Goal: Information Seeking & Learning: Learn about a topic

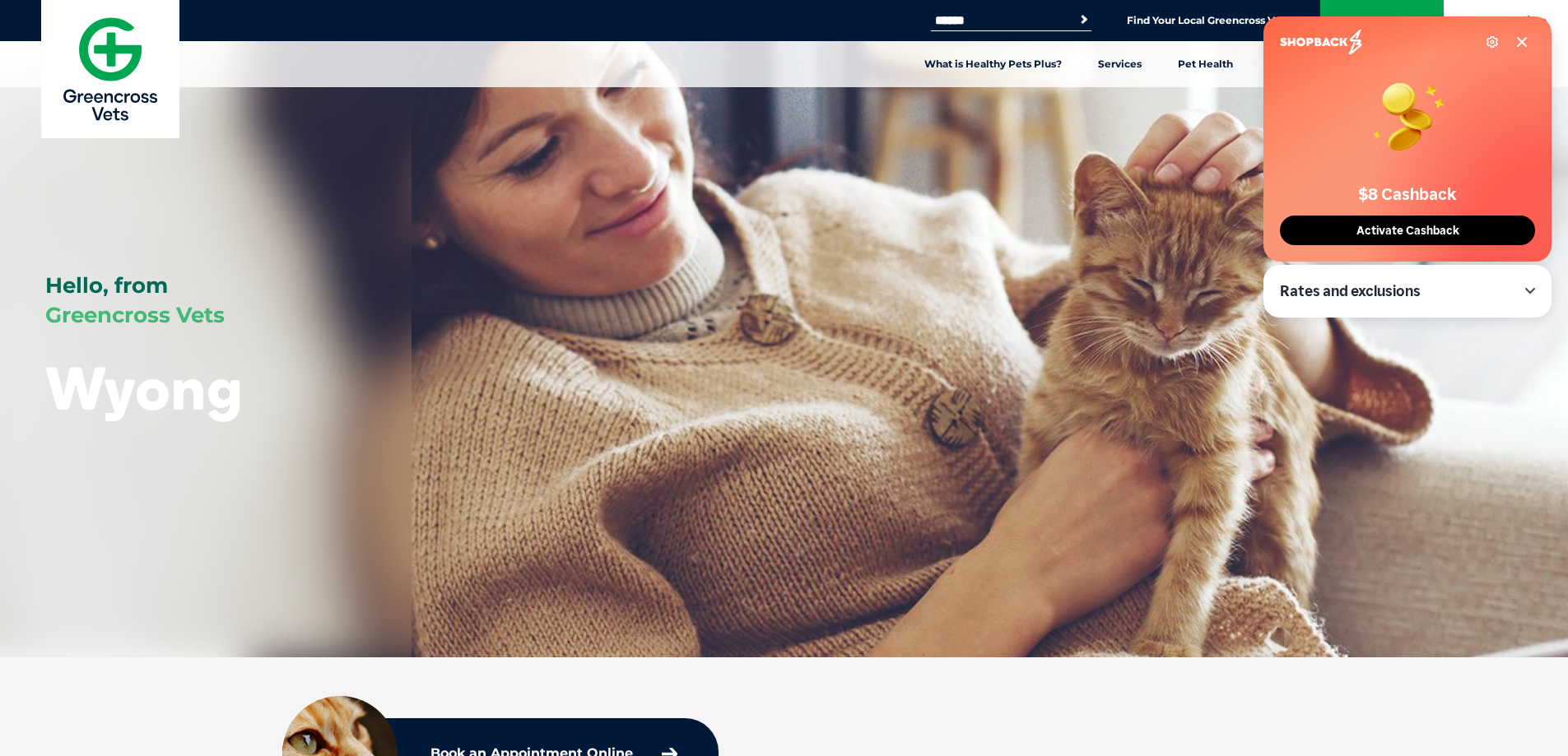
click at [1525, 42] on icon at bounding box center [1522, 42] width 13 height 13
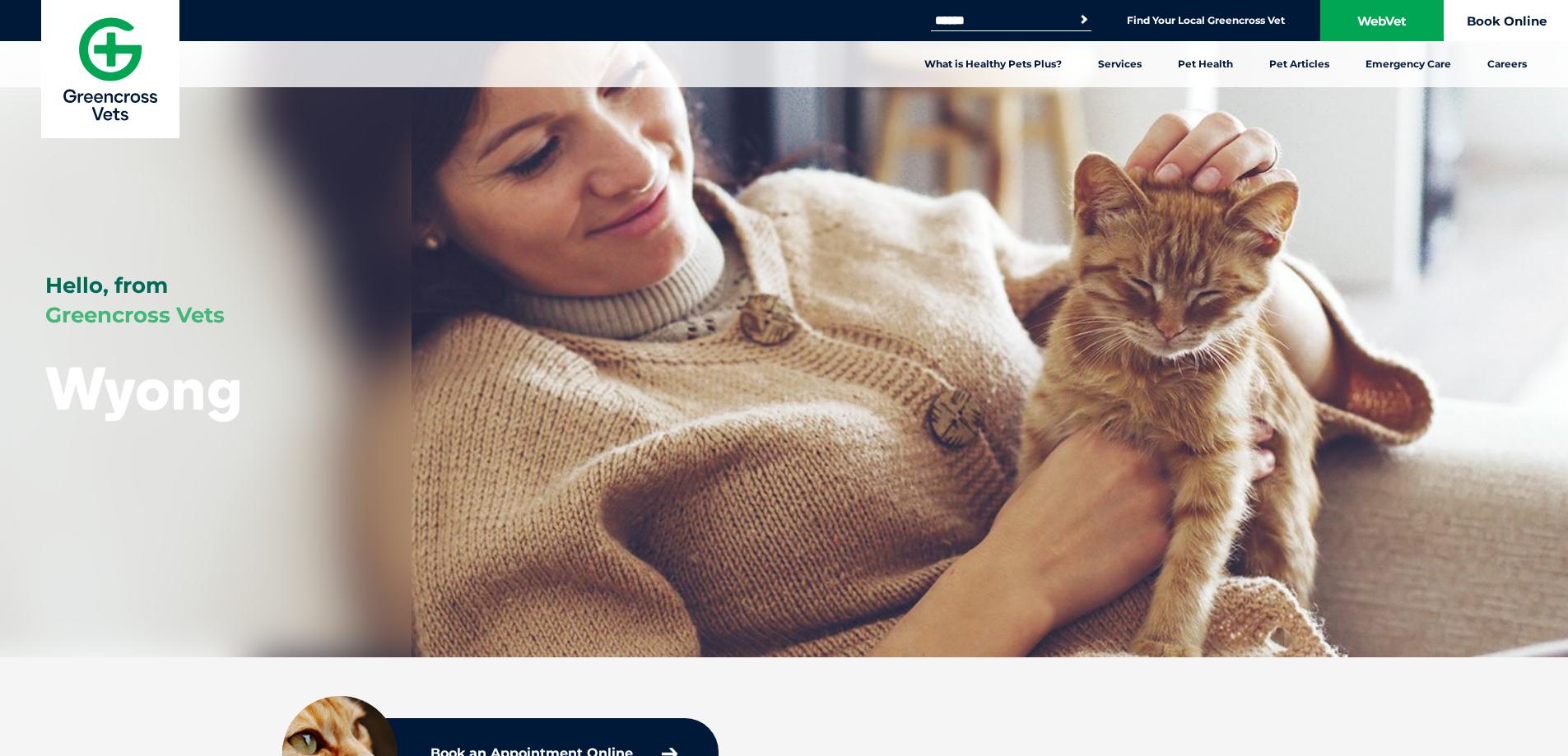
click at [1520, 39] on link "Book Online" at bounding box center [1506, 21] width 123 height 41
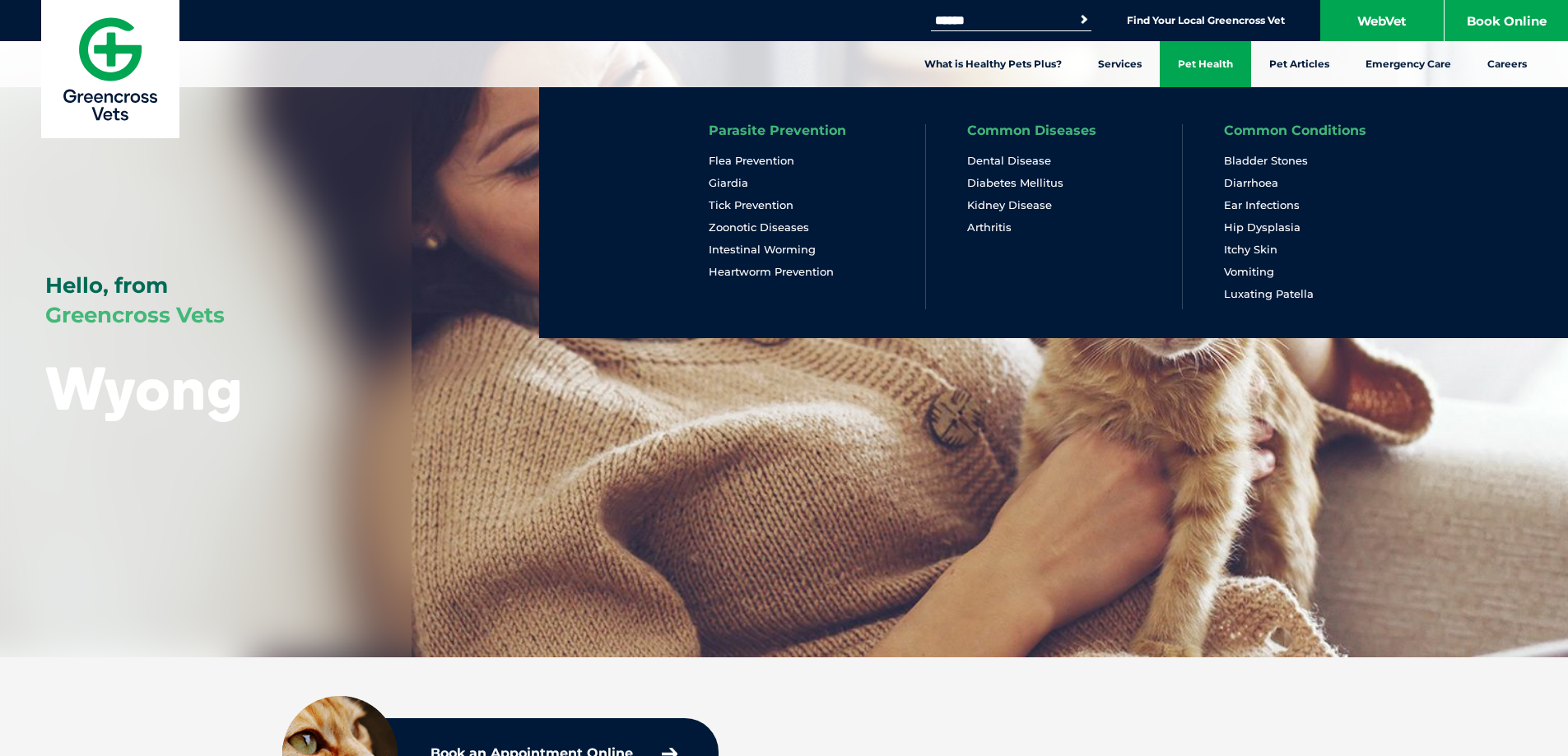
click at [1205, 69] on link "Pet Health" at bounding box center [1205, 64] width 91 height 46
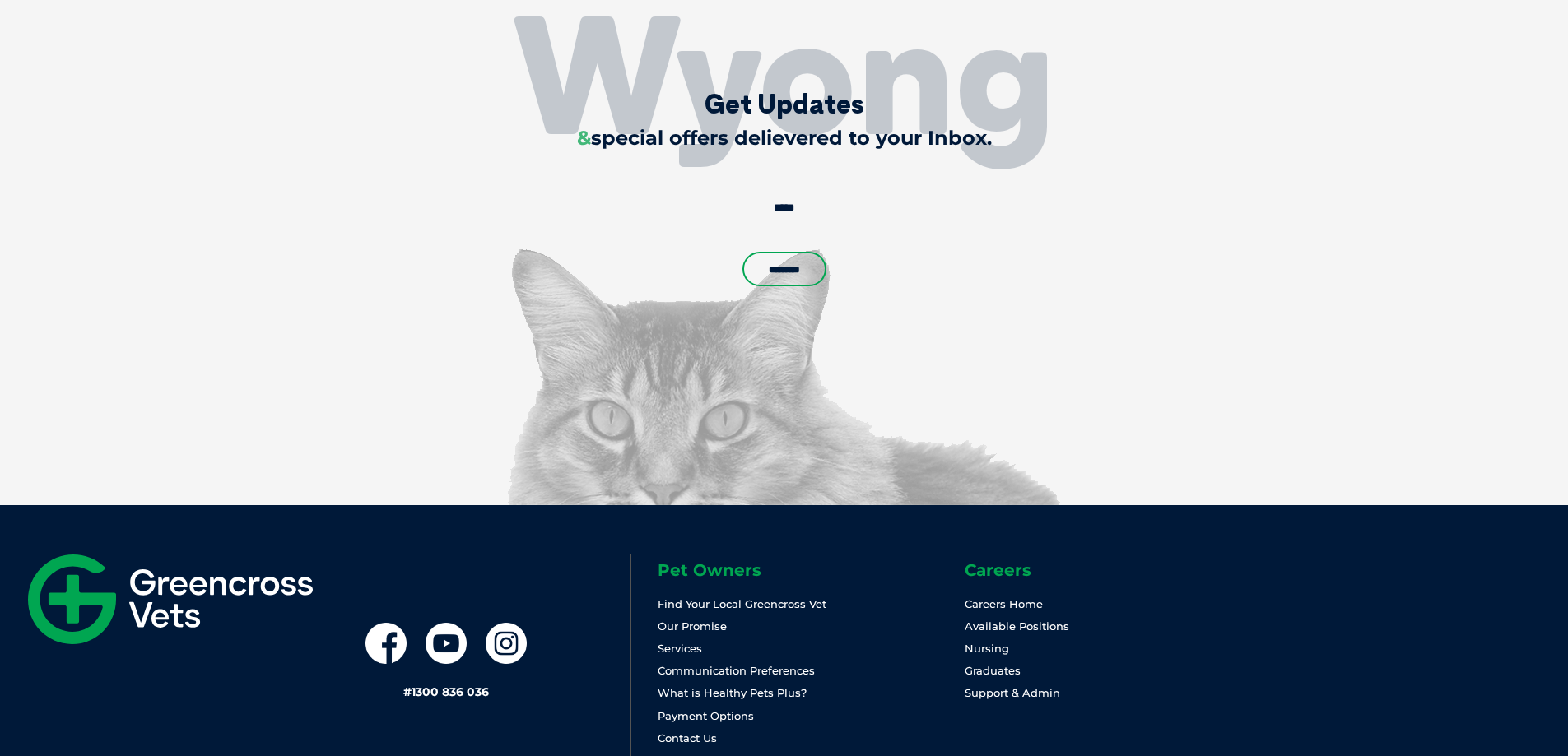
scroll to position [4053, 0]
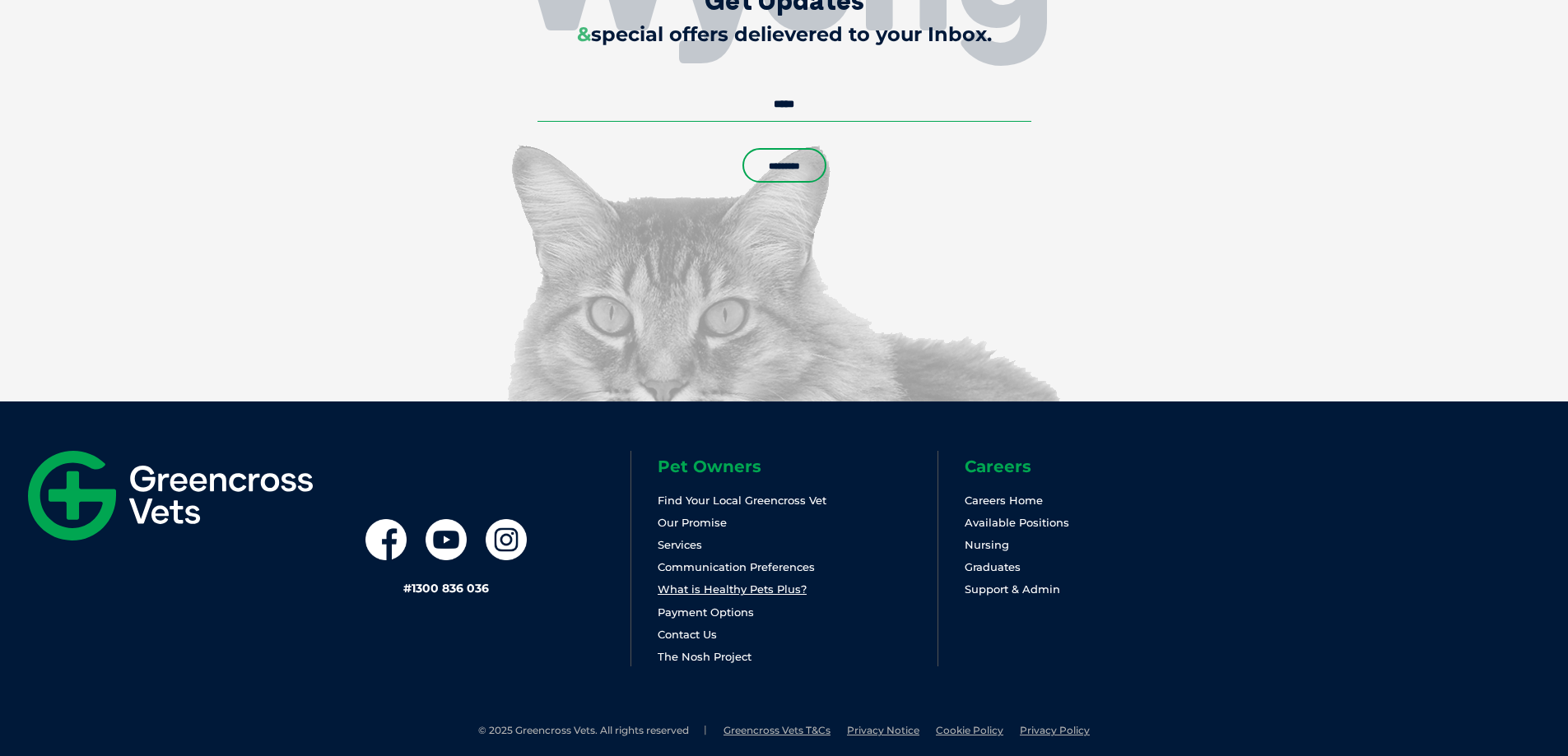
click at [732, 583] on link "What is Healthy Pets Plus?" at bounding box center [732, 589] width 149 height 13
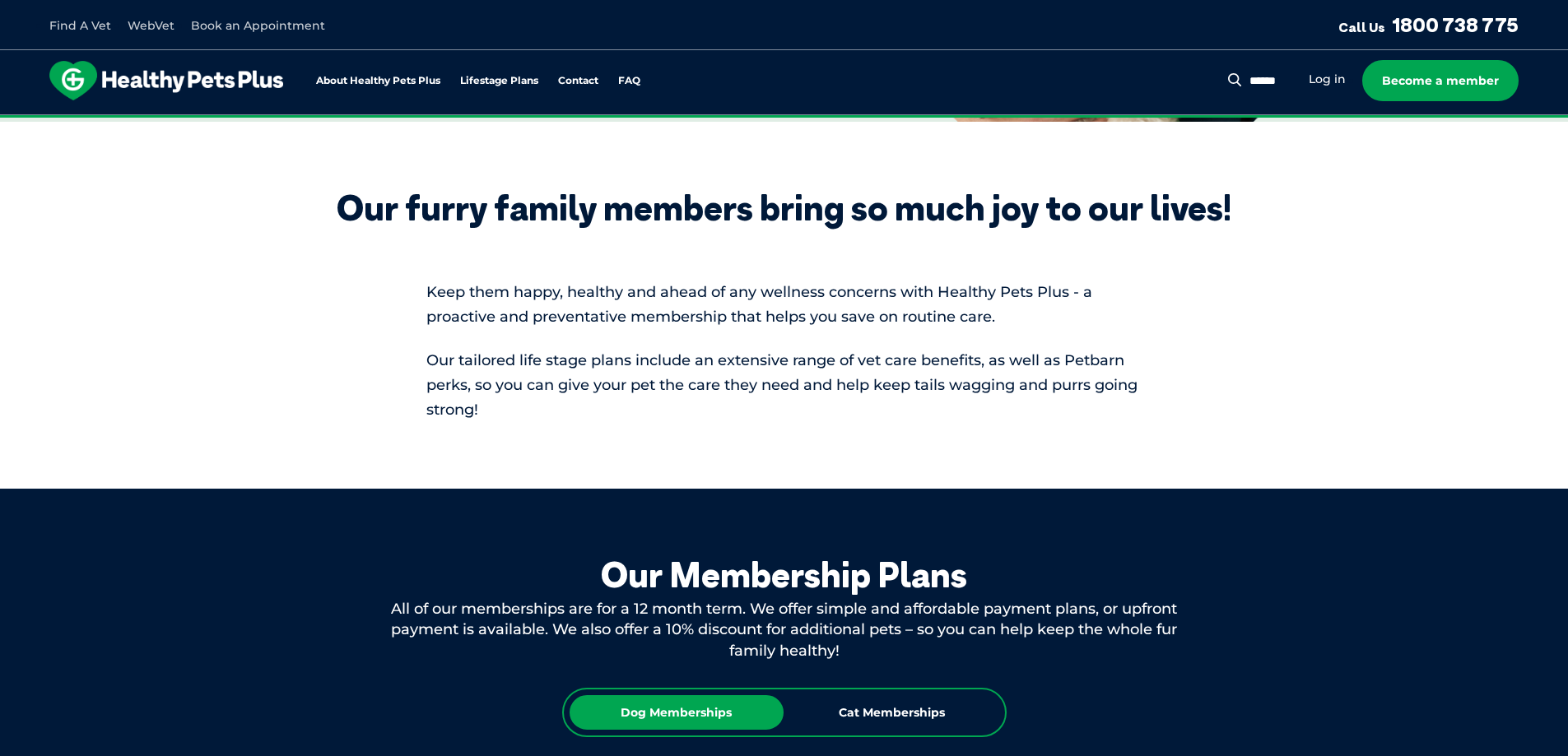
scroll to position [659, 0]
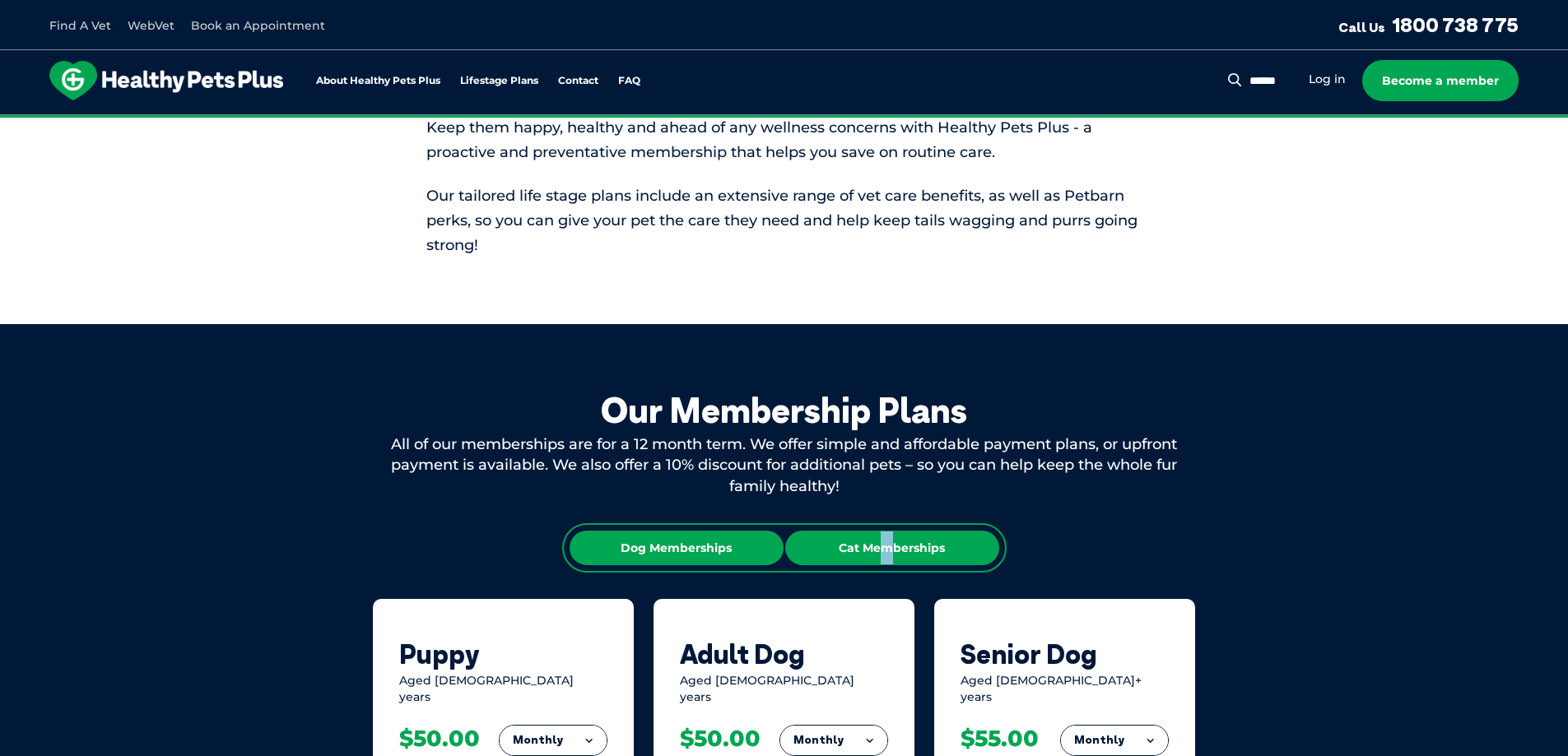
click at [887, 556] on div "Cat Memberships" at bounding box center [893, 548] width 214 height 35
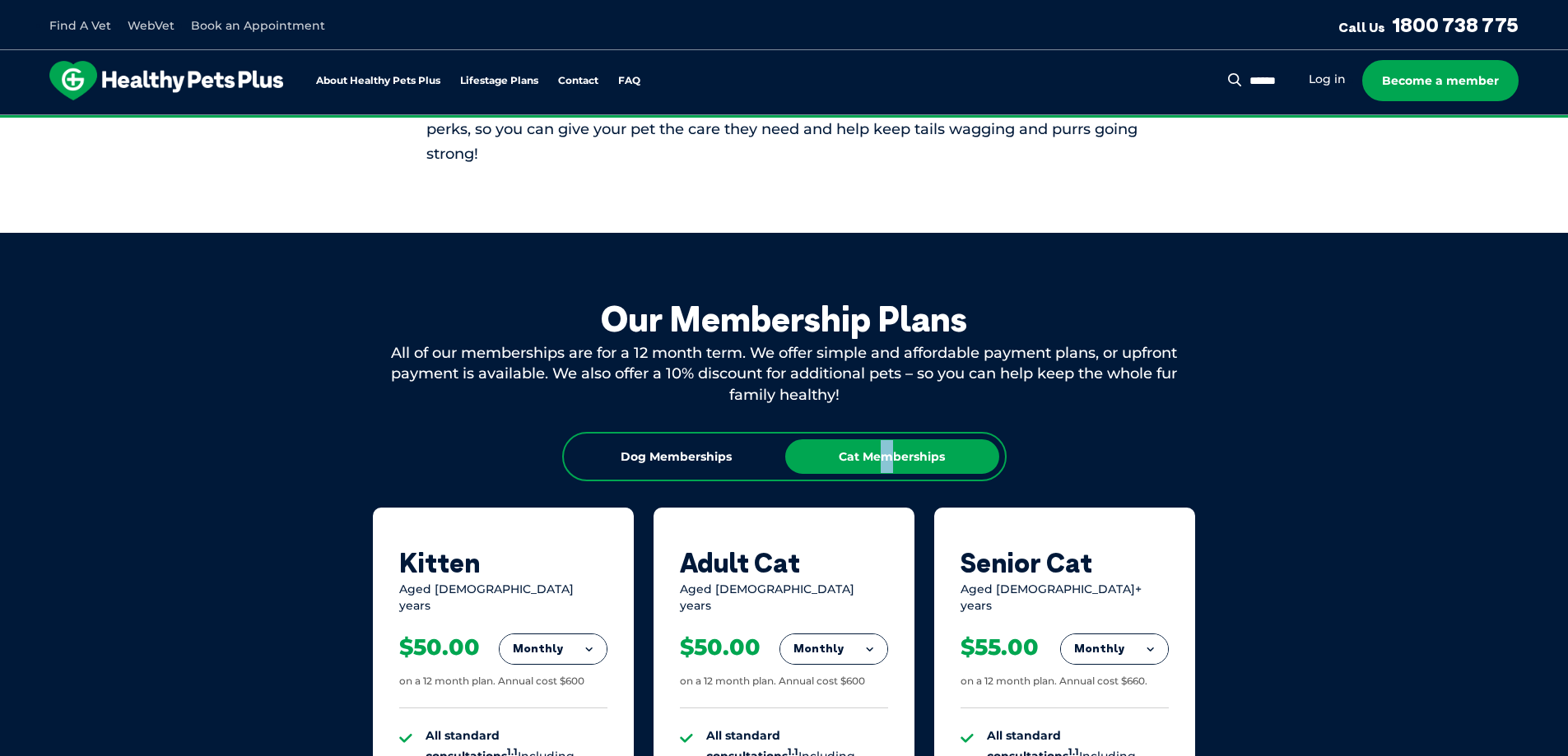
scroll to position [711, 0]
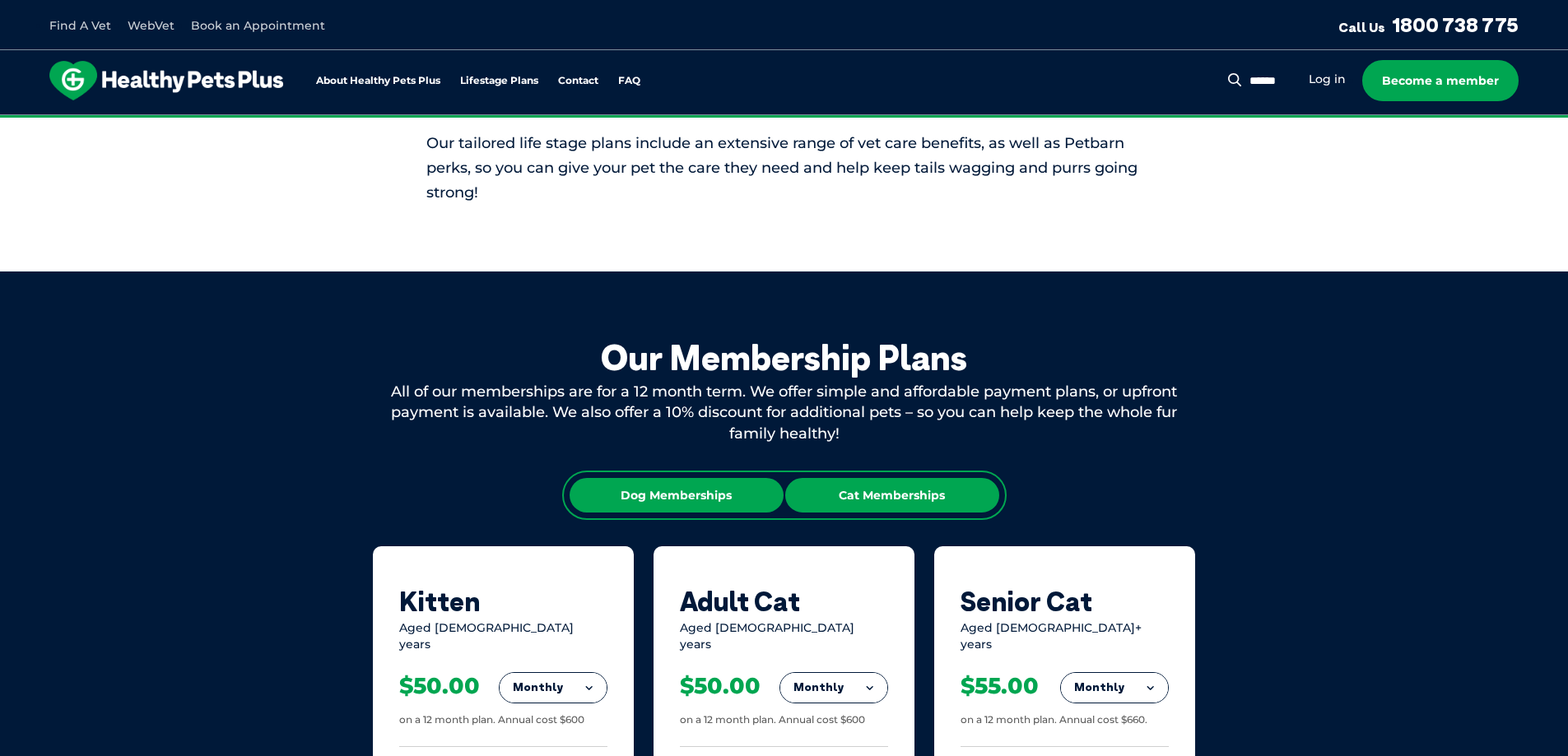
click at [635, 496] on div "Dog Memberships" at bounding box center [677, 495] width 214 height 35
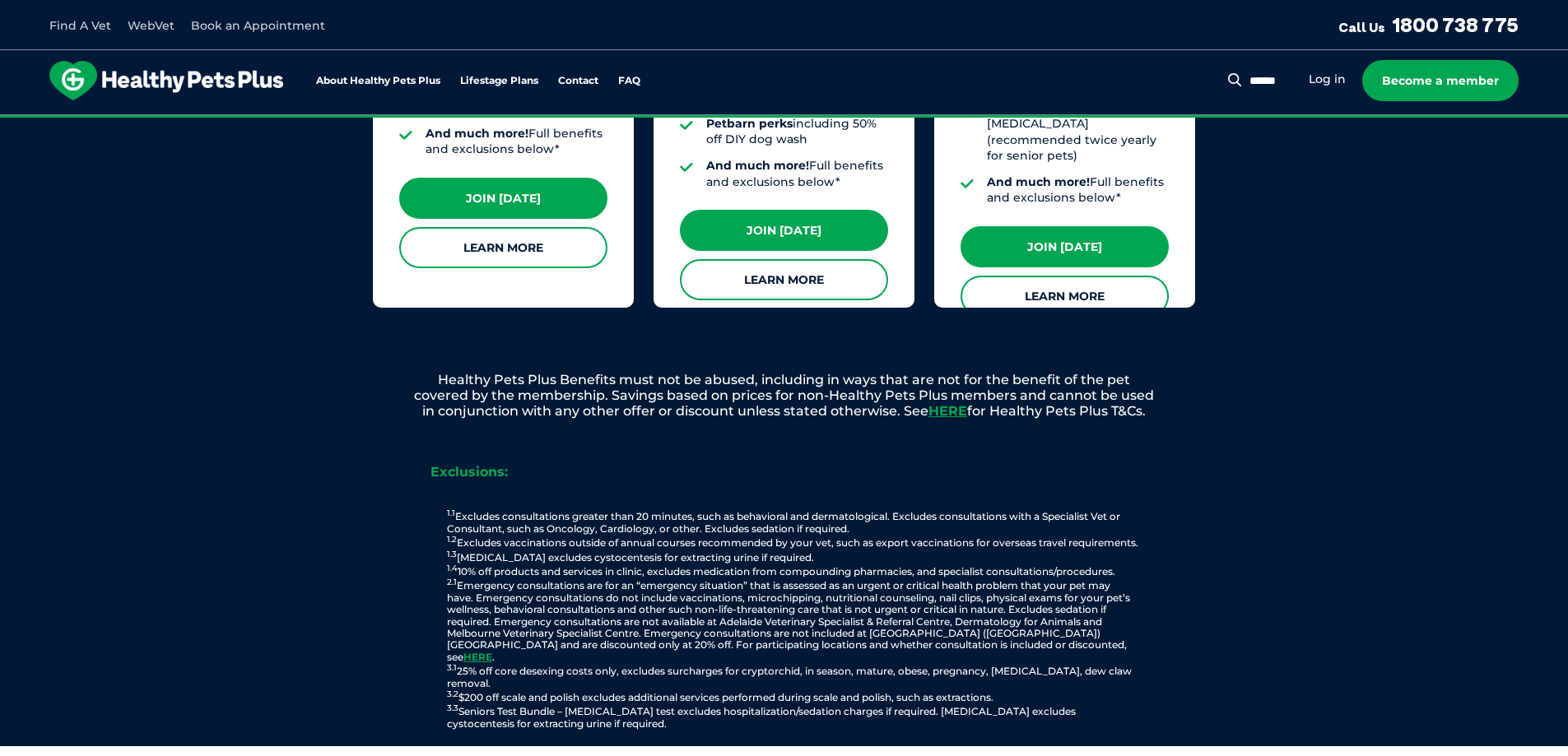
scroll to position [1880, 0]
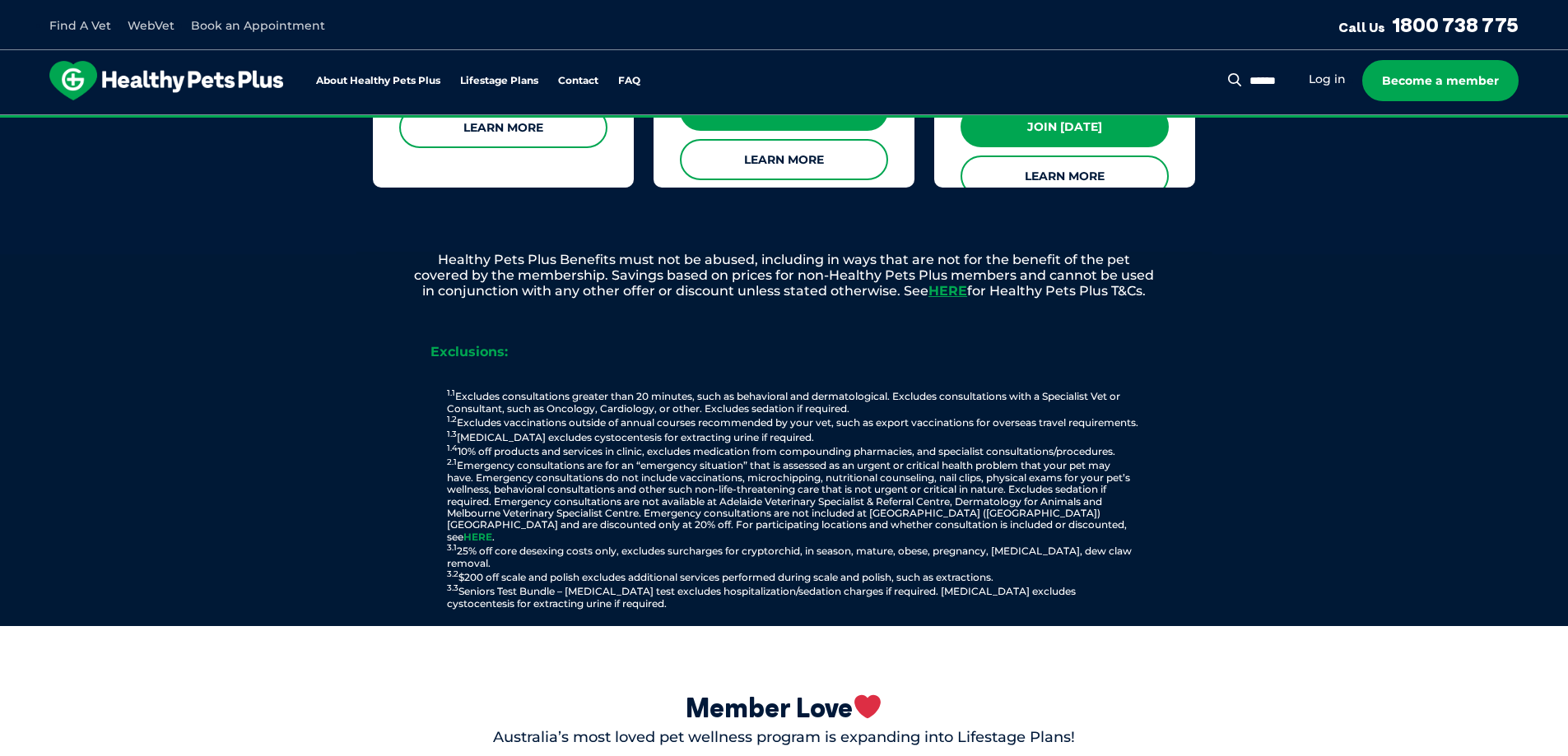
click at [492, 531] on link "HERE" at bounding box center [478, 537] width 29 height 12
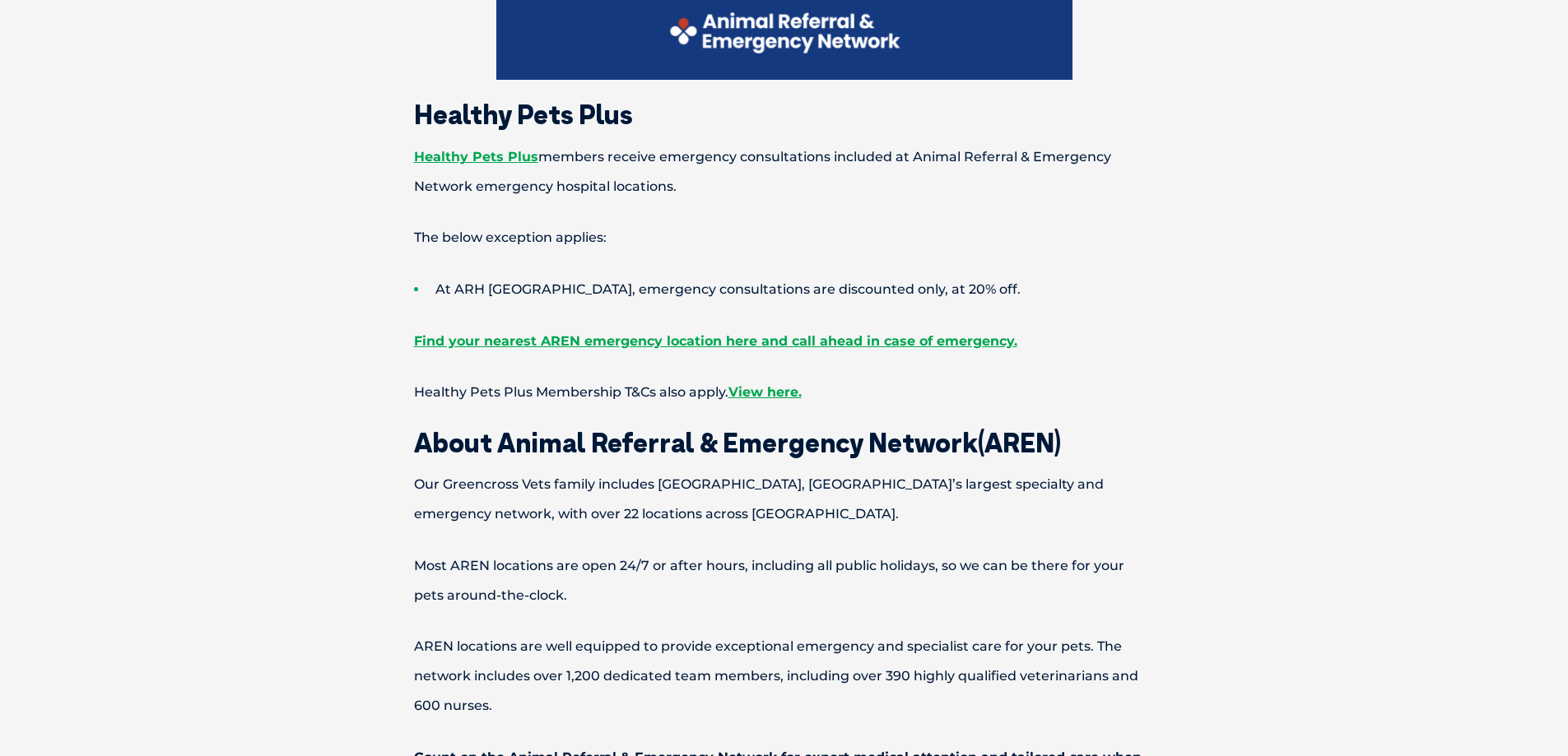
scroll to position [1015, 0]
